Goal: Task Accomplishment & Management: Manage account settings

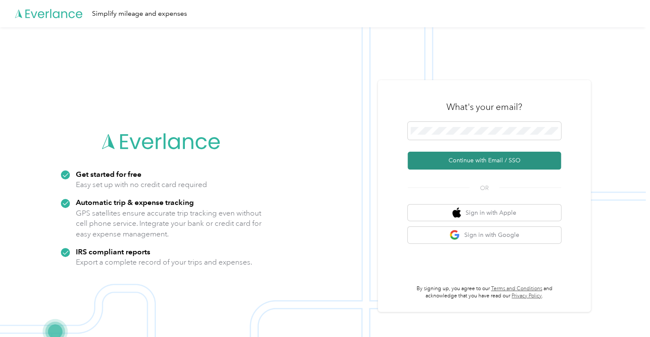
click at [482, 160] on button "Continue with Email / SSO" at bounding box center [484, 161] width 153 height 18
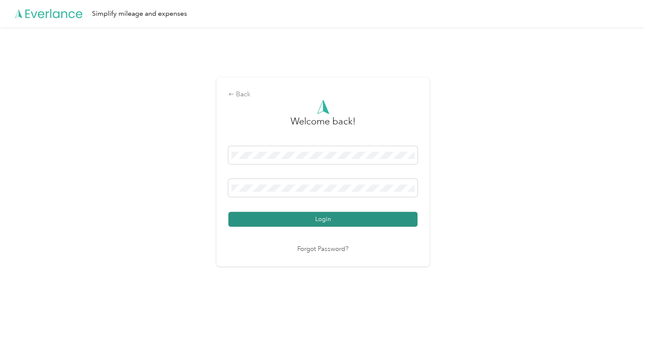
click at [322, 220] on button "Login" at bounding box center [322, 219] width 189 height 15
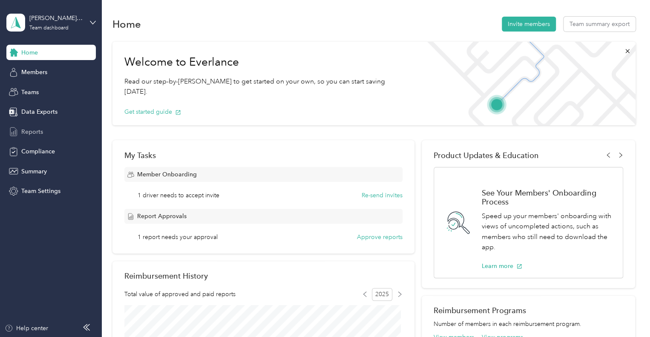
click at [42, 133] on span "Reports" at bounding box center [32, 131] width 22 height 9
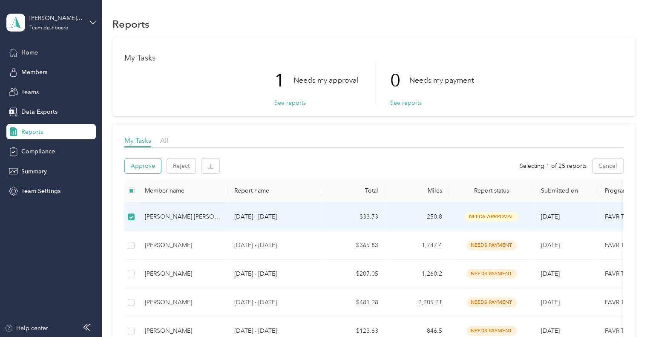
click at [145, 161] on button "Approve" at bounding box center [143, 165] width 36 height 15
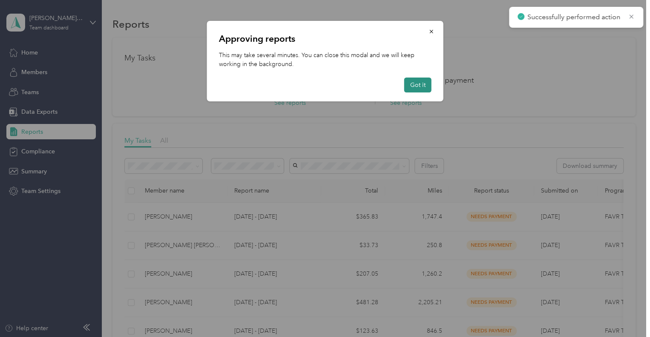
click at [418, 85] on button "Got it" at bounding box center [417, 85] width 27 height 15
